Goal: Information Seeking & Learning: Learn about a topic

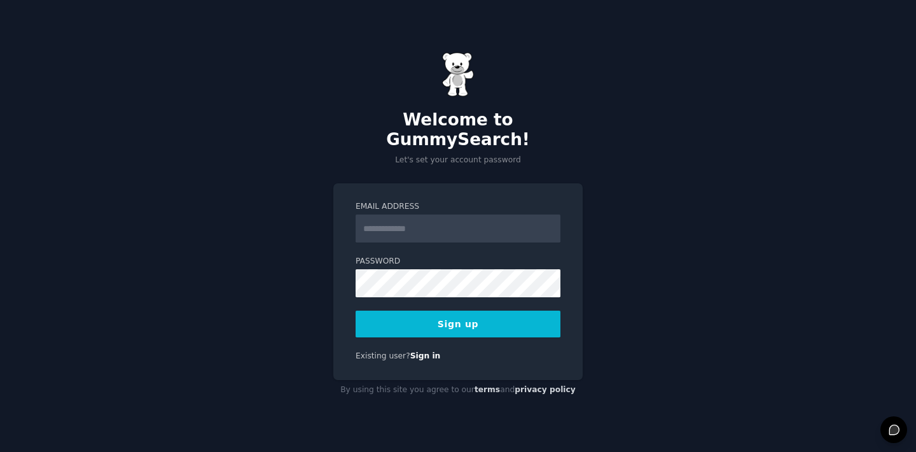
click at [577, 209] on div "Email Address Password 8 or more characters Alphanumeric characters No common p…" at bounding box center [457, 281] width 249 height 197
click at [480, 232] on input "Email Address" at bounding box center [458, 228] width 205 height 28
click at [457, 223] on input "Email Address" at bounding box center [458, 228] width 205 height 28
type input "**********"
click at [579, 310] on div "**********" at bounding box center [457, 281] width 249 height 197
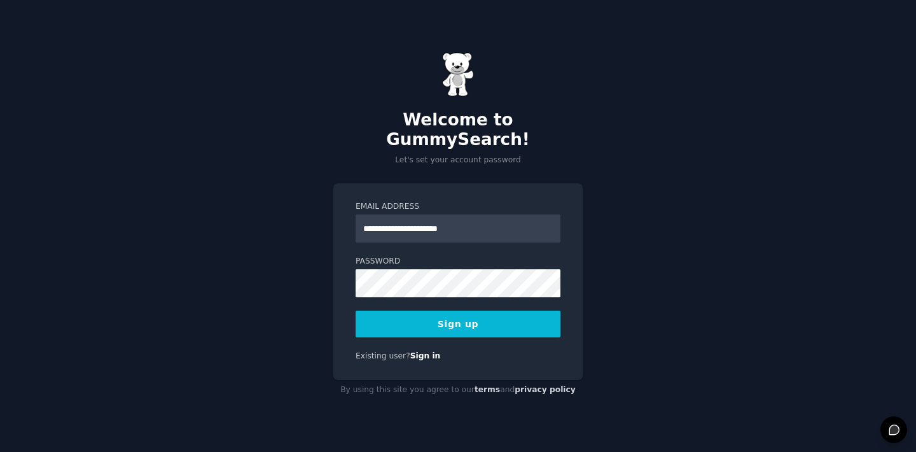
click at [484, 318] on button "Sign up" at bounding box center [458, 323] width 205 height 27
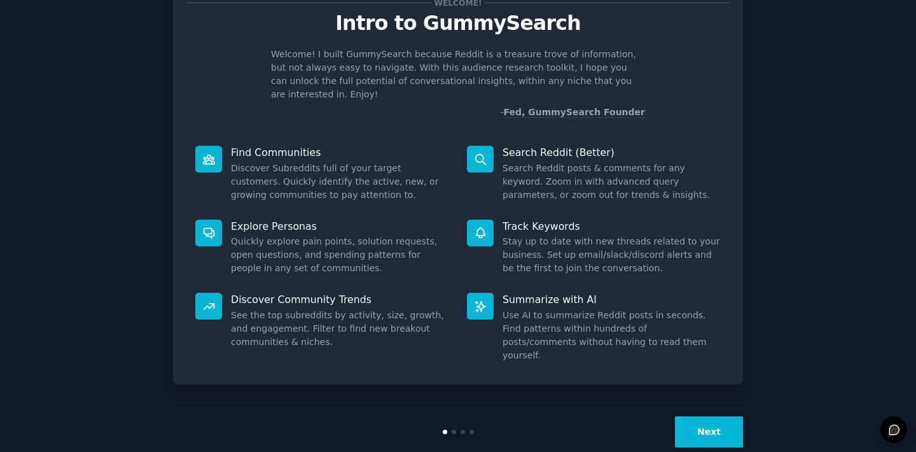
click at [695, 416] on button "Next" at bounding box center [709, 431] width 68 height 31
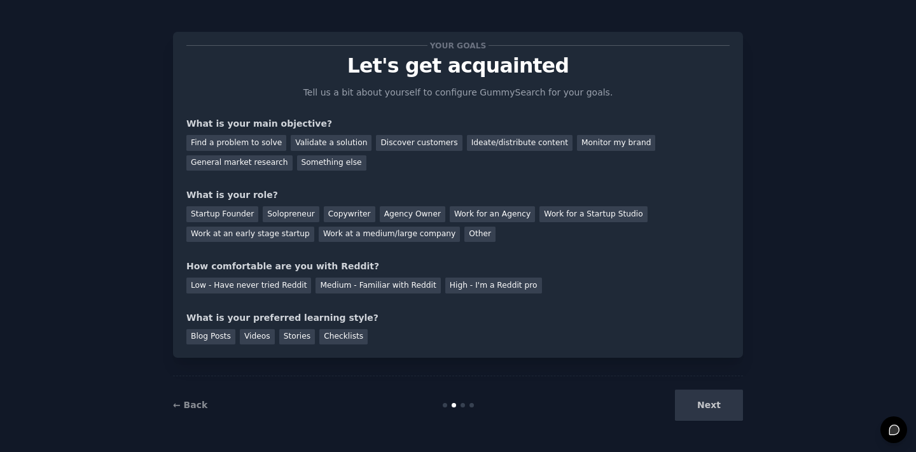
scroll to position [2, 0]
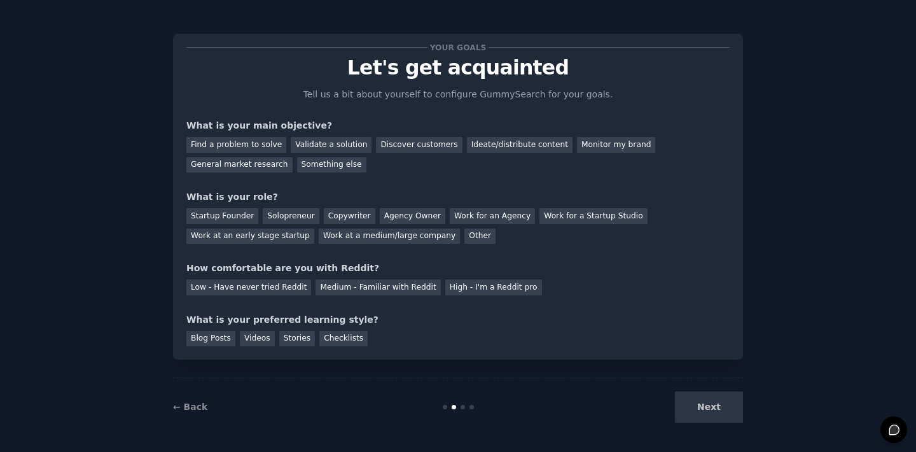
click at [695, 396] on div "Next" at bounding box center [648, 406] width 190 height 31
click at [702, 406] on div "Next" at bounding box center [648, 406] width 190 height 31
click at [721, 405] on div "Next" at bounding box center [648, 406] width 190 height 31
click at [713, 408] on div "Next" at bounding box center [648, 406] width 190 height 31
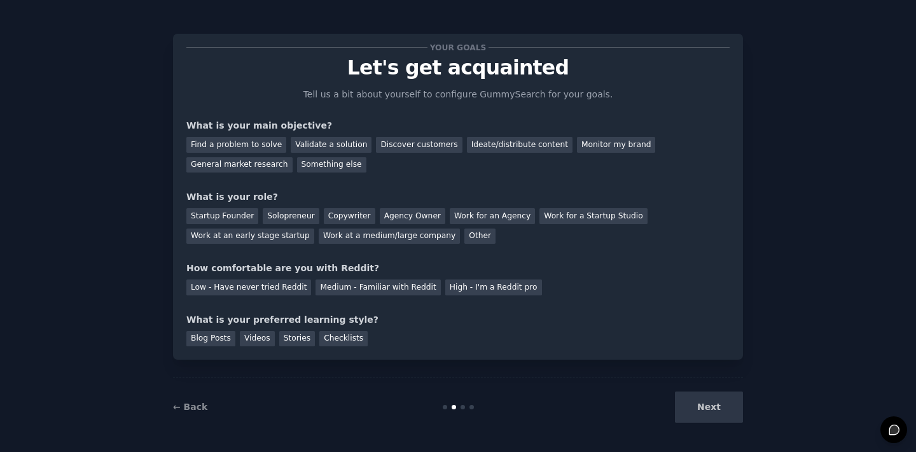
click at [705, 386] on div "← Back Next" at bounding box center [458, 406] width 570 height 59
click at [250, 144] on div "Find a problem to solve" at bounding box center [236, 145] width 100 height 16
click at [303, 144] on div "Validate a solution" at bounding box center [331, 145] width 81 height 16
click at [282, 216] on div "Solopreneur" at bounding box center [291, 216] width 56 height 16
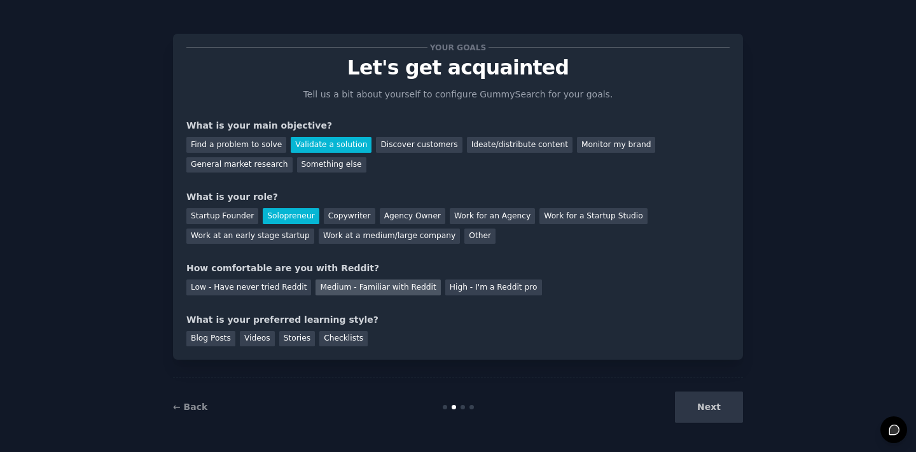
click at [339, 287] on div "Medium - Familiar with Reddit" at bounding box center [377, 287] width 125 height 16
click at [707, 406] on div "Next" at bounding box center [648, 406] width 190 height 31
click at [267, 343] on div "Videos" at bounding box center [257, 339] width 35 height 16
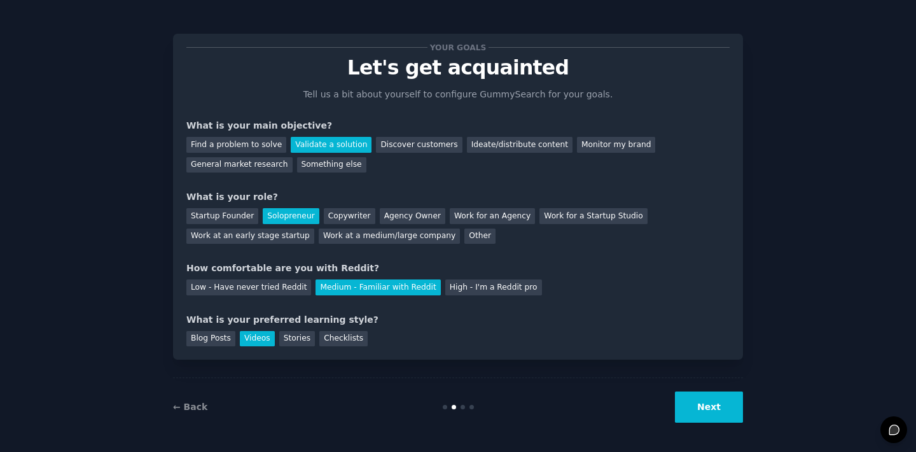
click at [702, 394] on button "Next" at bounding box center [709, 406] width 68 height 31
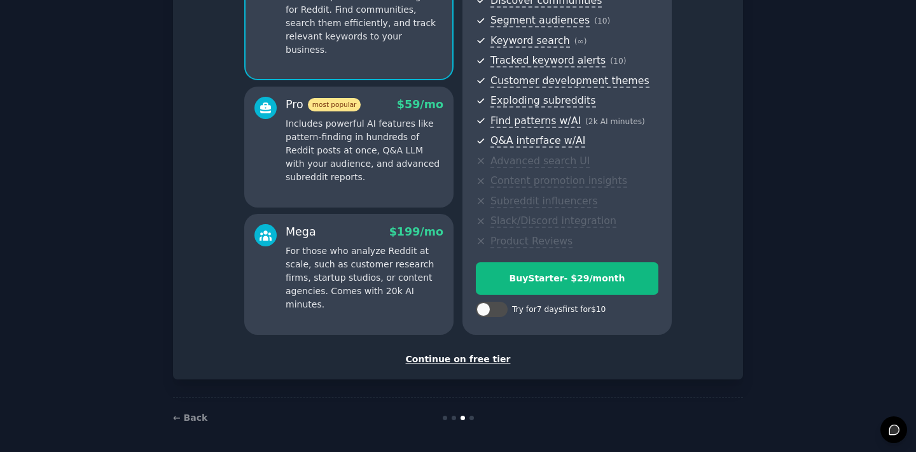
scroll to position [154, 0]
click at [457, 357] on div "Continue on free tier" at bounding box center [457, 359] width 543 height 13
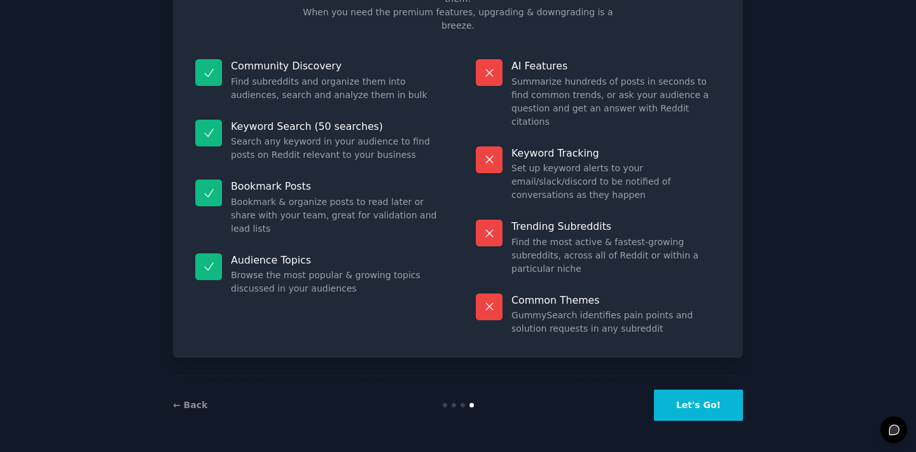
scroll to position [44, 0]
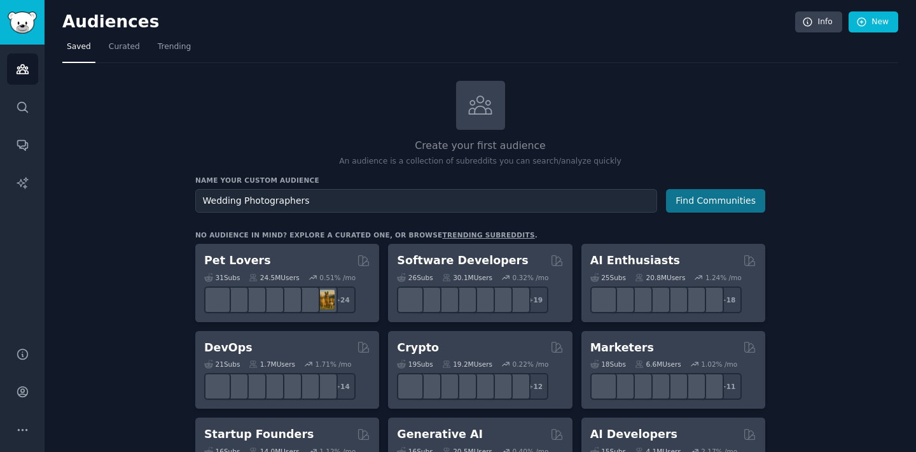
type input "Wedding Photographers"
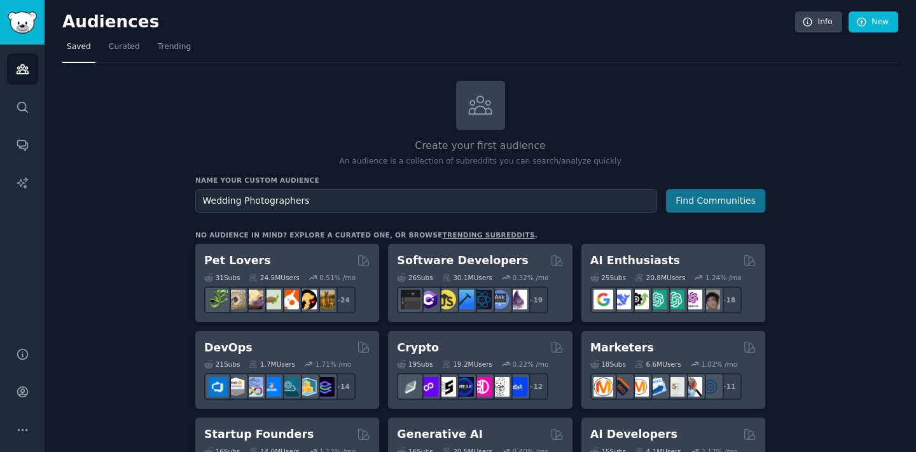
click at [698, 198] on button "Find Communities" at bounding box center [715, 201] width 99 height 24
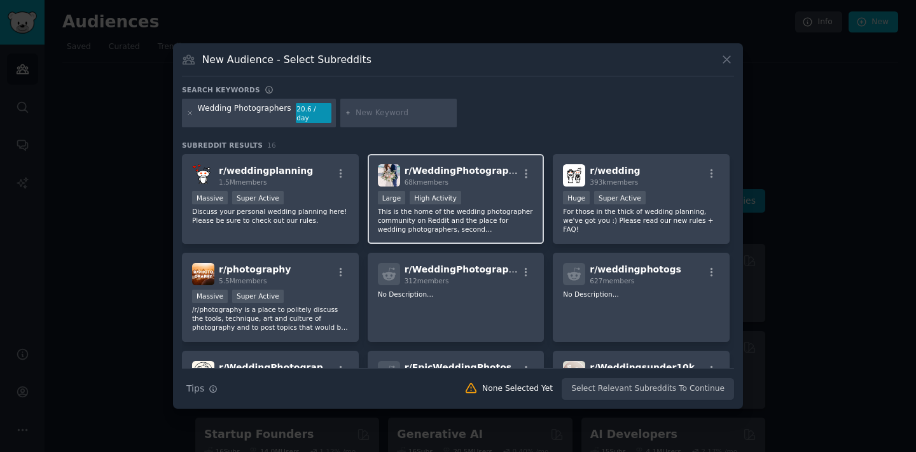
click at [447, 166] on span "r/ WeddingPhotography" at bounding box center [463, 170] width 116 height 10
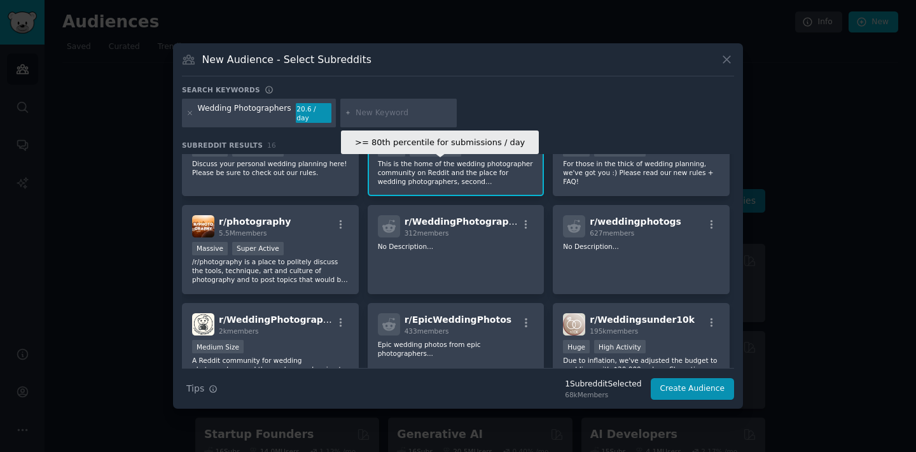
scroll to position [53, 0]
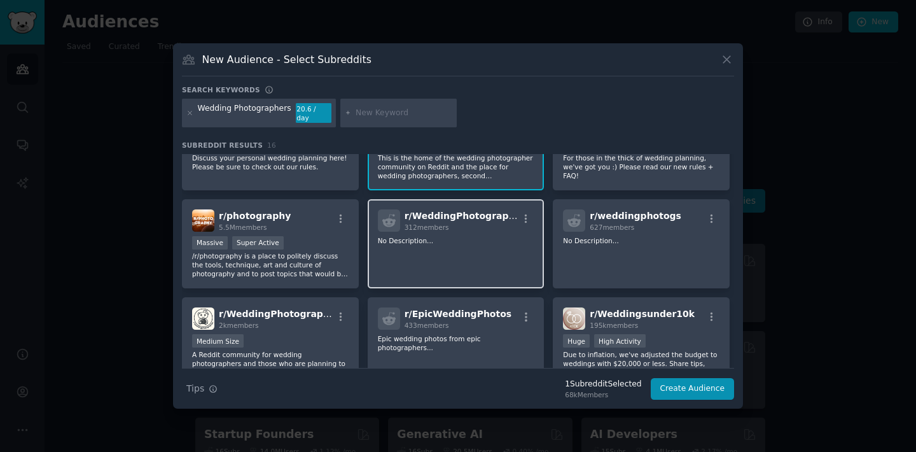
click at [450, 223] on div "312 members" at bounding box center [462, 227] width 114 height 9
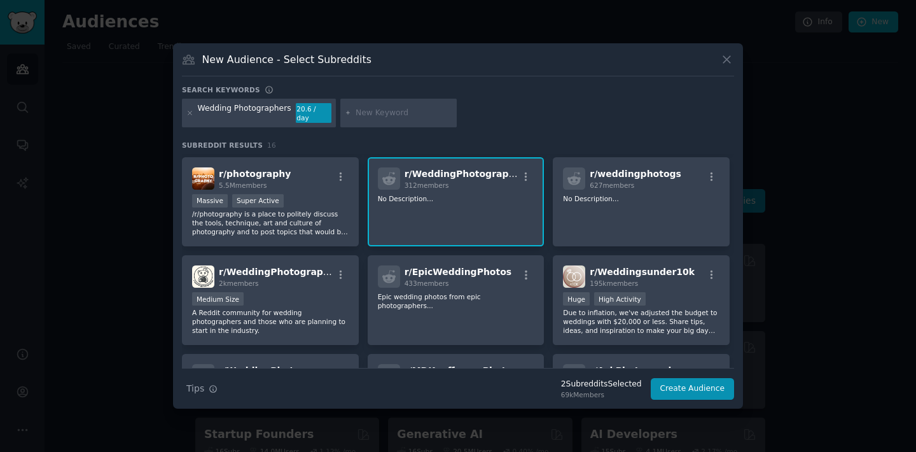
scroll to position [97, 0]
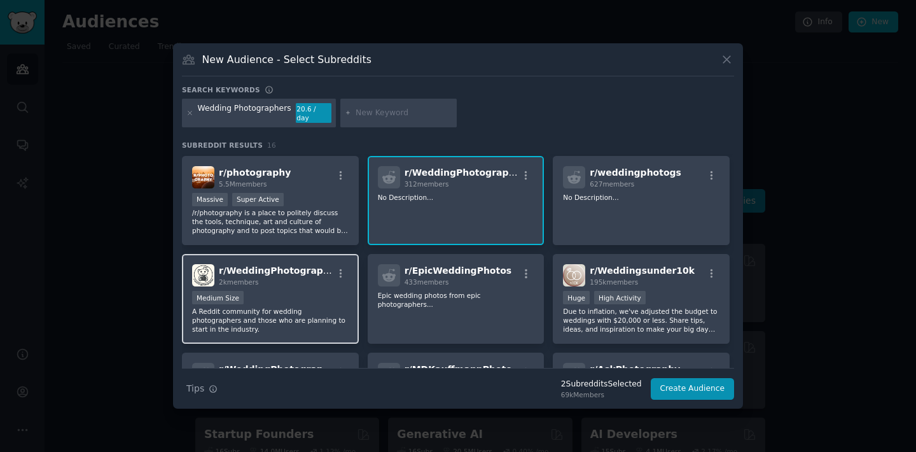
click at [267, 310] on p "A Reddit community for wedding photographers and those who are planning to star…" at bounding box center [270, 320] width 156 height 27
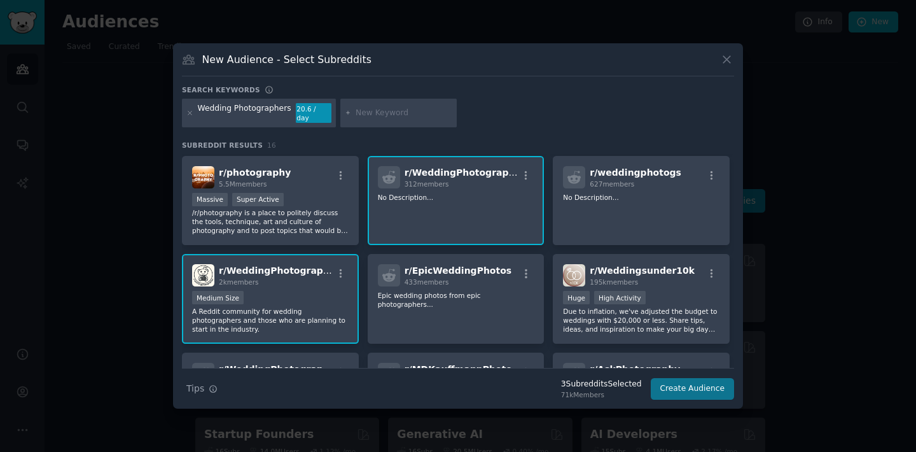
click at [703, 389] on button "Create Audience" at bounding box center [693, 389] width 84 height 22
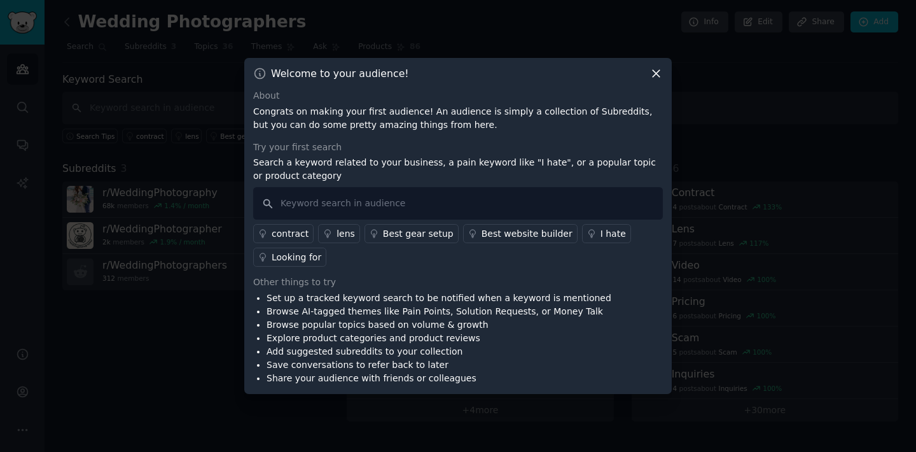
click at [651, 73] on icon at bounding box center [655, 73] width 13 height 13
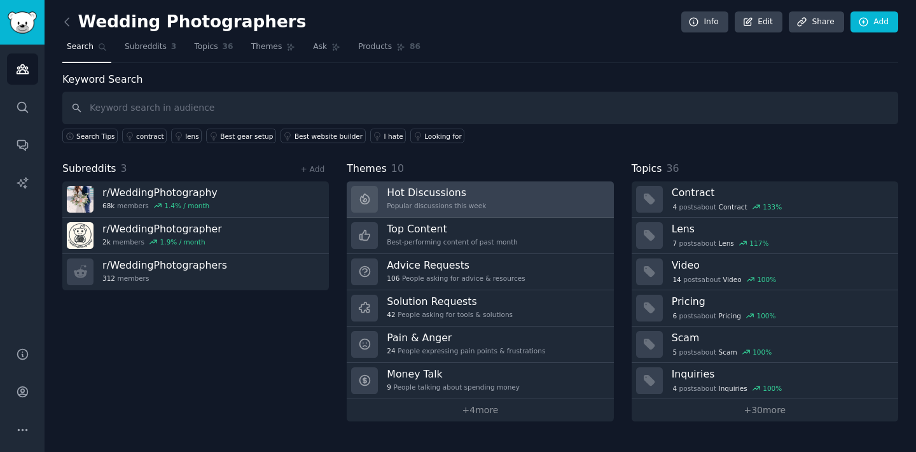
click at [487, 196] on link "Hot Discussions Popular discussions this week" at bounding box center [480, 199] width 267 height 36
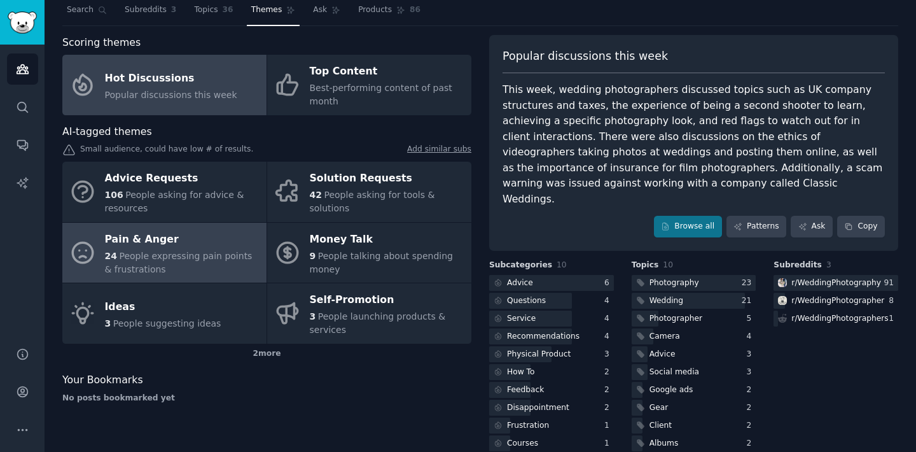
click at [181, 257] on span "People expressing pain points & frustrations" at bounding box center [179, 263] width 148 height 24
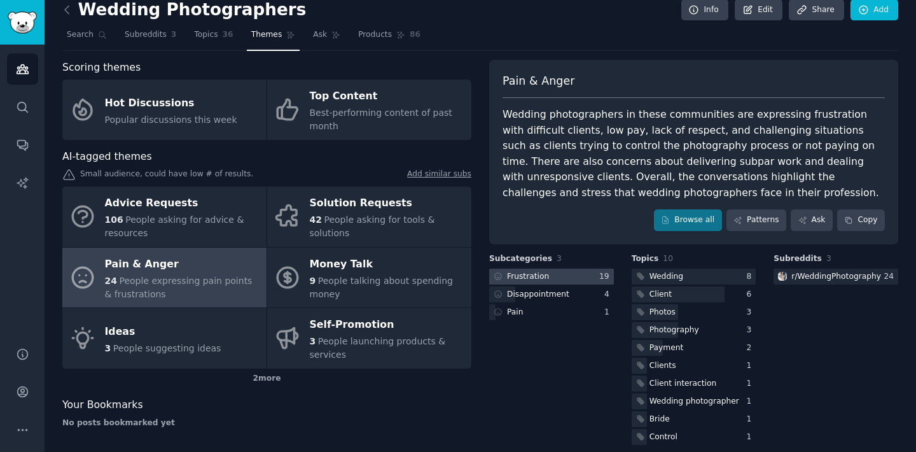
click at [558, 270] on div at bounding box center [551, 276] width 125 height 16
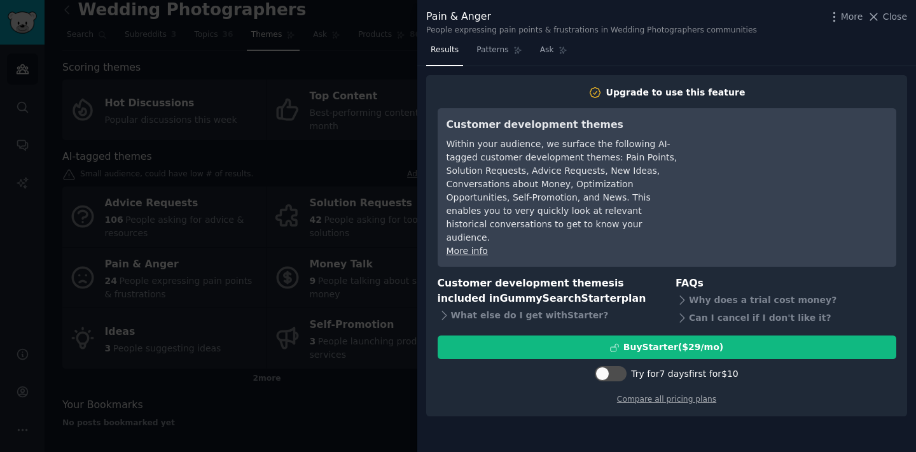
click at [326, 278] on div at bounding box center [458, 226] width 916 height 452
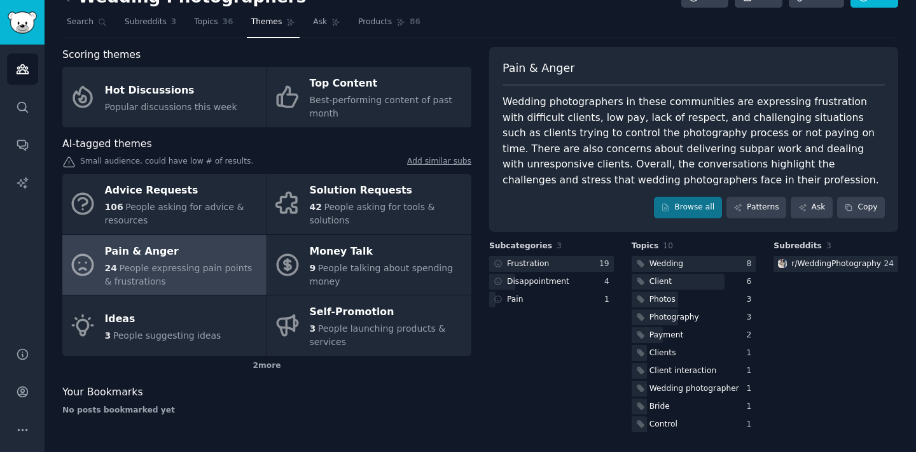
scroll to position [25, 0]
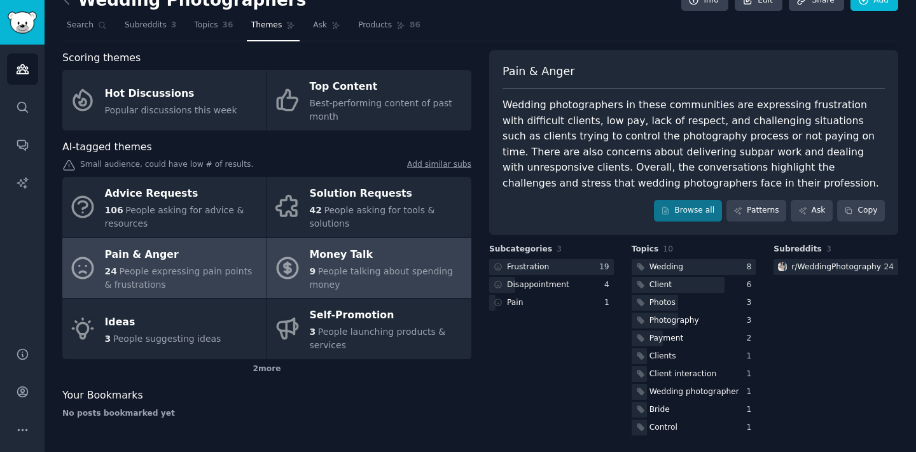
click at [370, 277] on div "9 People talking about spending money" at bounding box center [387, 278] width 155 height 27
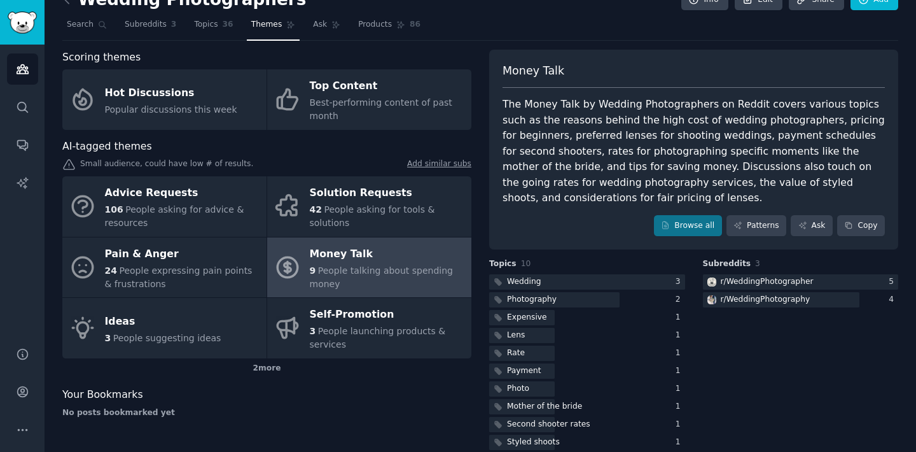
scroll to position [22, 0]
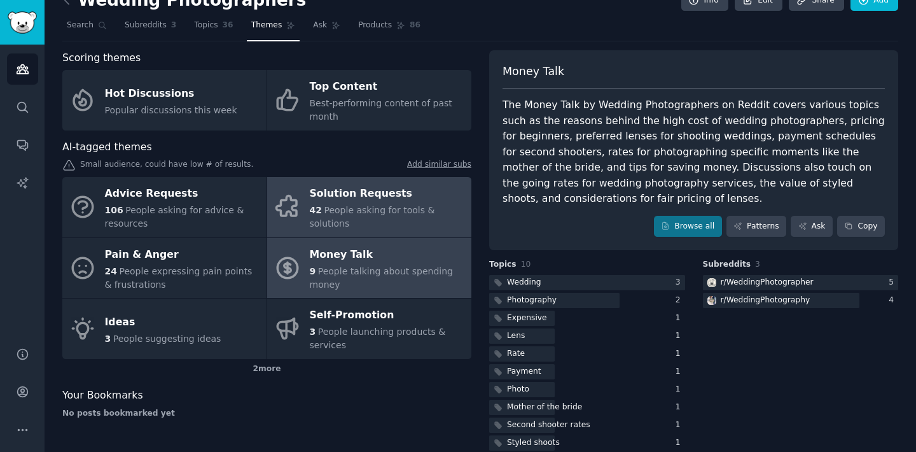
click at [420, 221] on div "42 People asking for tools & solutions" at bounding box center [387, 217] width 155 height 27
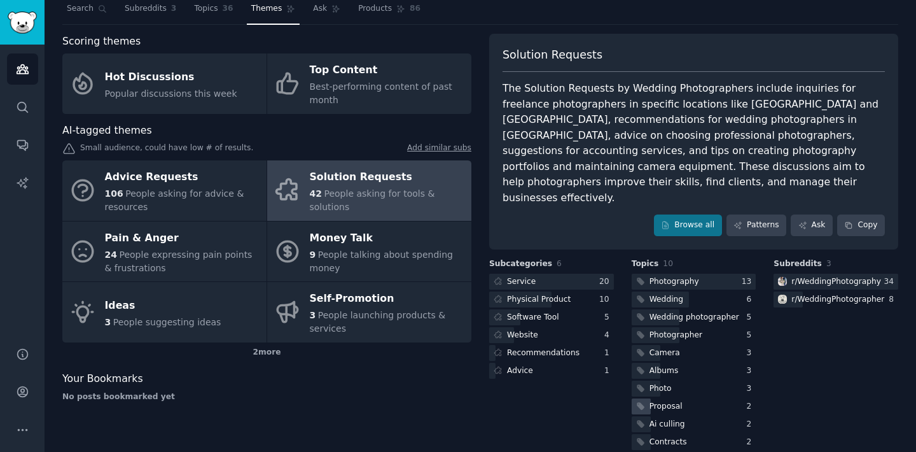
scroll to position [37, 0]
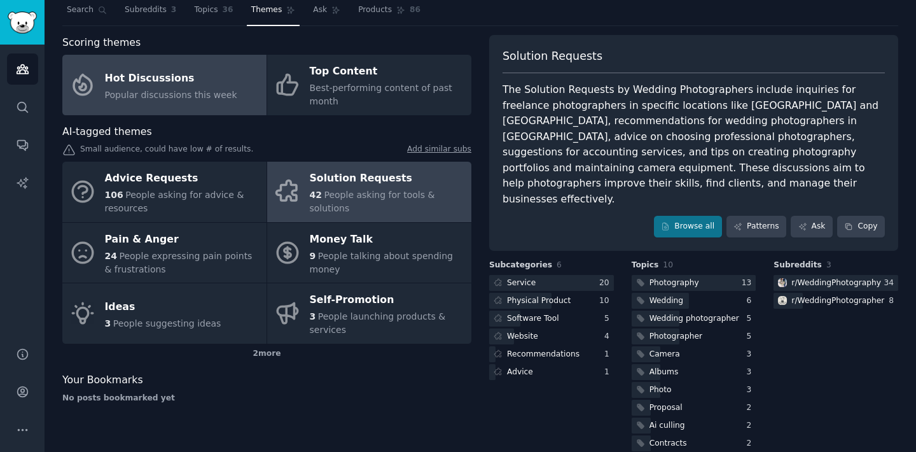
click at [161, 96] on span "Popular discussions this week" at bounding box center [171, 95] width 132 height 10
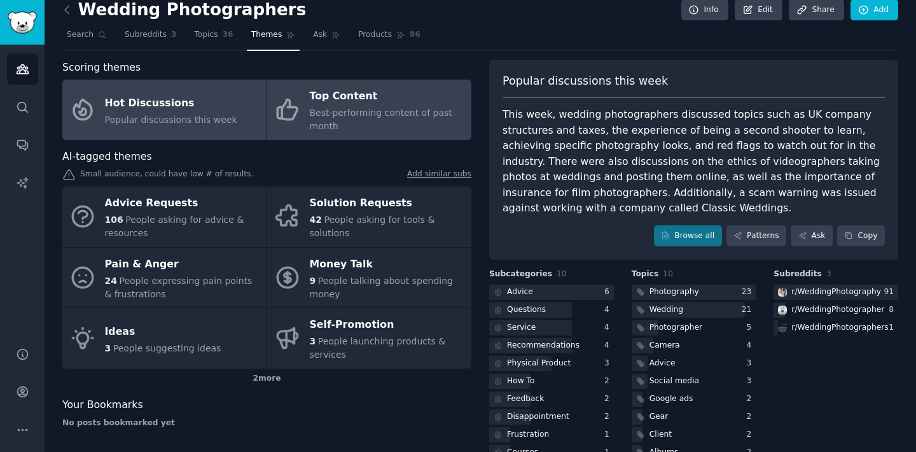
click at [373, 113] on span "Best-performing content of past month" at bounding box center [381, 119] width 142 height 24
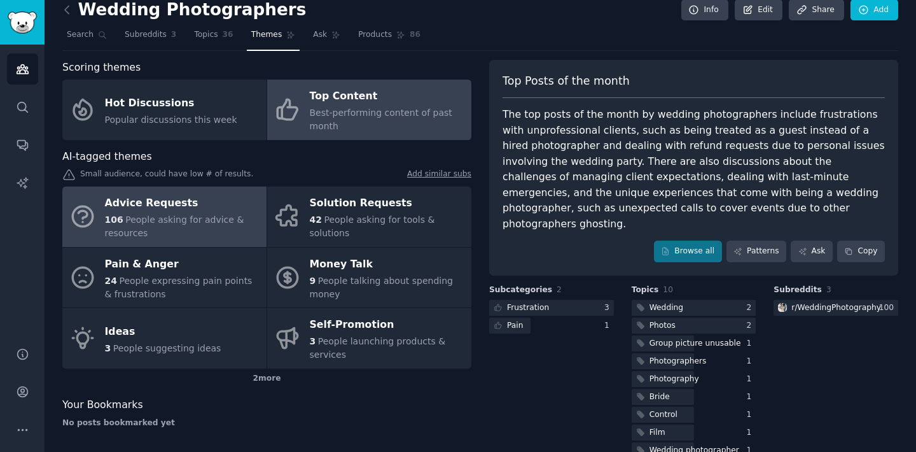
click at [200, 223] on span "People asking for advice & resources" at bounding box center [174, 226] width 139 height 24
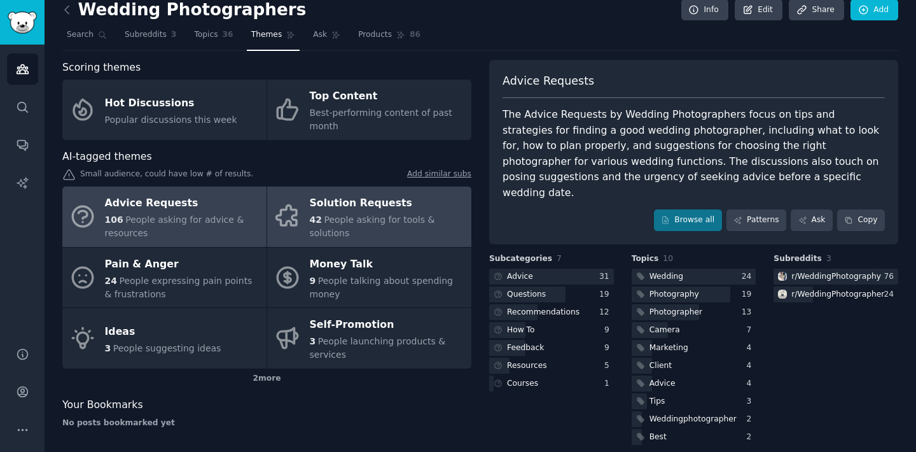
click at [404, 214] on span "People asking for tools & solutions" at bounding box center [372, 226] width 125 height 24
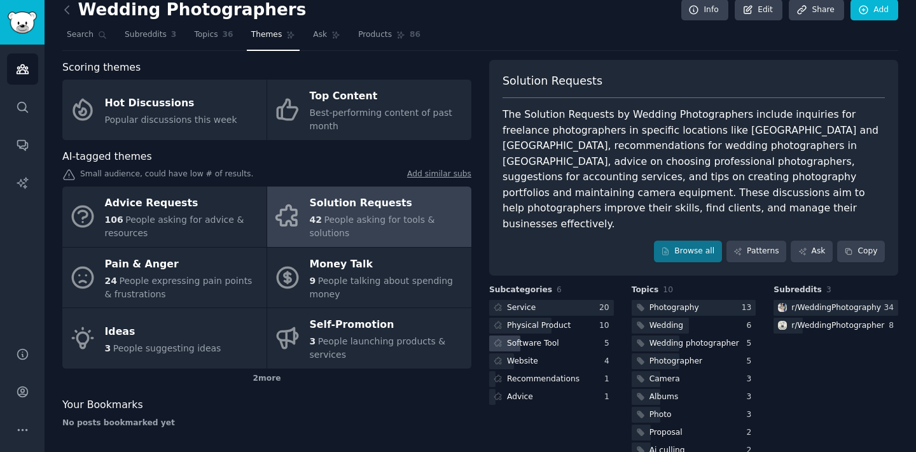
click at [534, 338] on div "Software Tool" at bounding box center [533, 343] width 52 height 11
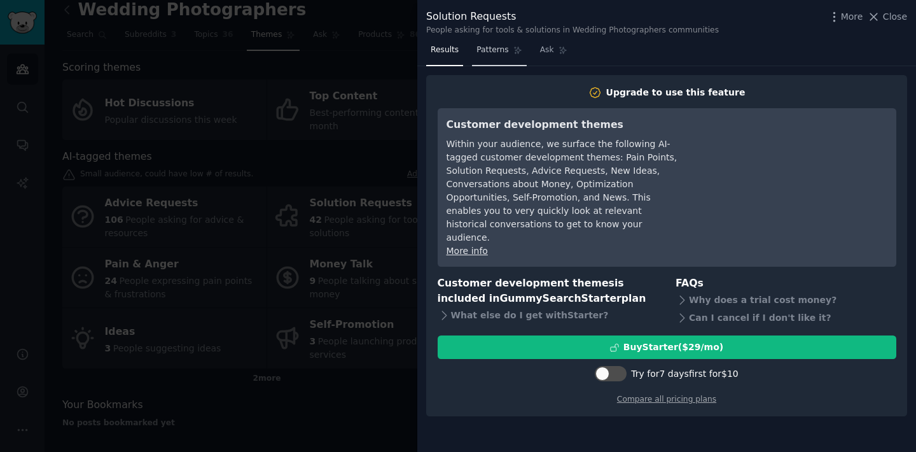
click at [503, 59] on link "Patterns" at bounding box center [499, 53] width 54 height 26
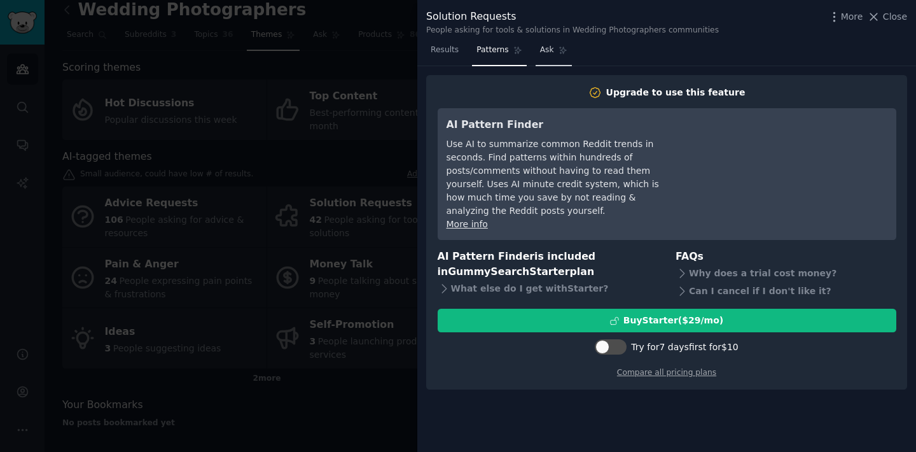
click at [541, 53] on span "Ask" at bounding box center [547, 50] width 14 height 11
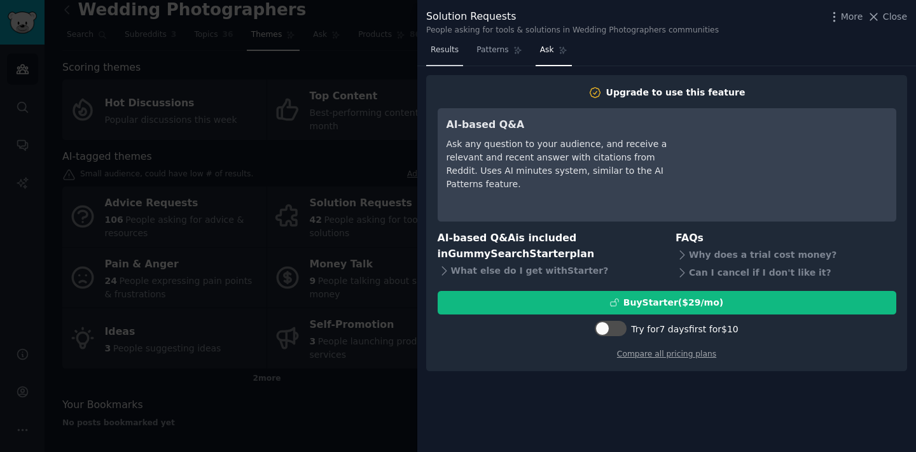
click at [457, 55] on link "Results" at bounding box center [444, 53] width 37 height 26
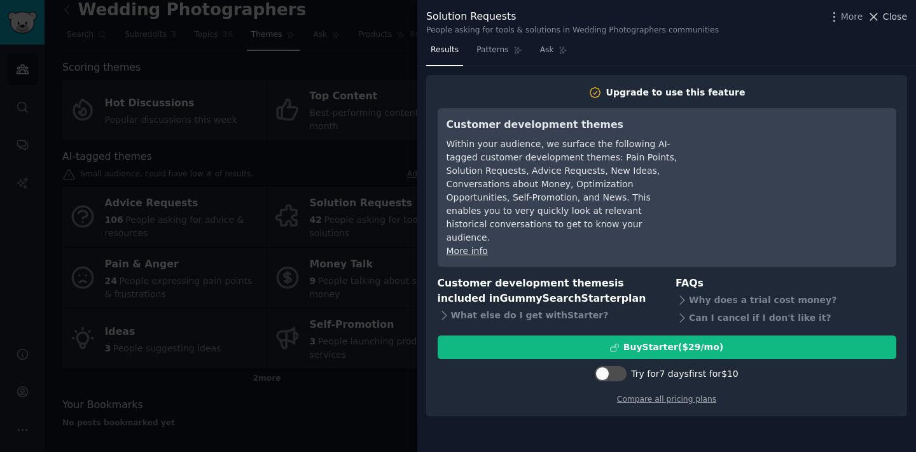
click at [893, 10] on span "Close" at bounding box center [895, 16] width 24 height 13
